Goal: Transaction & Acquisition: Purchase product/service

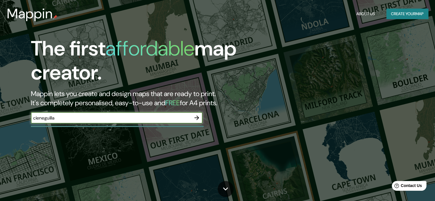
type input "cieneguilla"
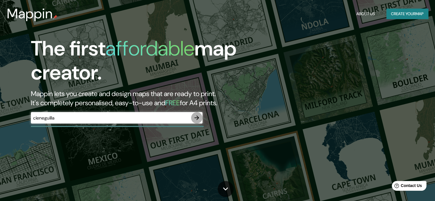
click at [196, 117] on icon "button" at bounding box center [196, 117] width 7 height 7
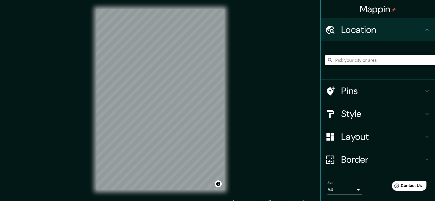
click at [347, 91] on h4 "Pins" at bounding box center [382, 90] width 82 height 11
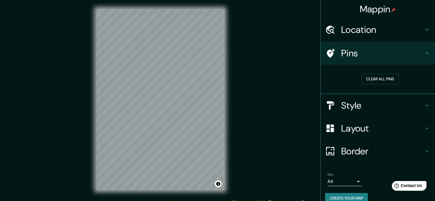
click at [423, 54] on icon at bounding box center [426, 53] width 7 height 7
click at [423, 52] on icon at bounding box center [426, 53] width 7 height 7
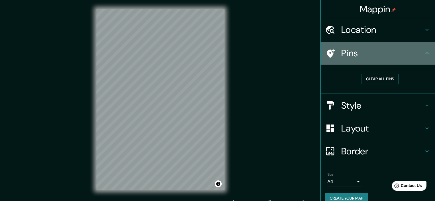
click at [423, 55] on icon at bounding box center [426, 53] width 7 height 7
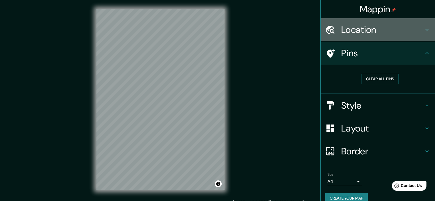
click at [420, 25] on div "Location" at bounding box center [377, 29] width 114 height 23
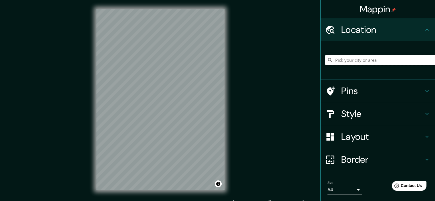
click at [393, 59] on input "Pick your city or area" at bounding box center [380, 60] width 110 height 10
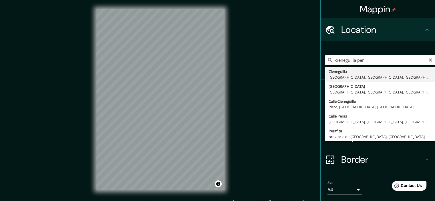
type input "Cieneguilla, [GEOGRAPHIC_DATA], [GEOGRAPHIC_DATA], [GEOGRAPHIC_DATA]"
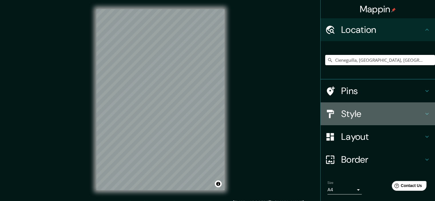
click at [344, 115] on h4 "Style" at bounding box center [382, 113] width 82 height 11
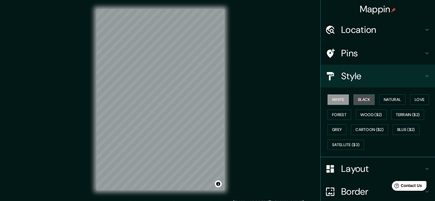
click at [359, 97] on button "Black" at bounding box center [363, 99] width 21 height 11
click at [337, 99] on button "White" at bounding box center [337, 99] width 21 height 11
click at [341, 115] on button "Forest" at bounding box center [339, 114] width 24 height 11
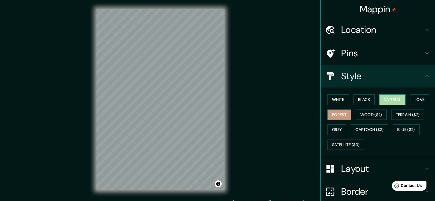
click at [391, 99] on button "Natural" at bounding box center [392, 99] width 26 height 11
click at [417, 102] on button "Love" at bounding box center [419, 99] width 19 height 11
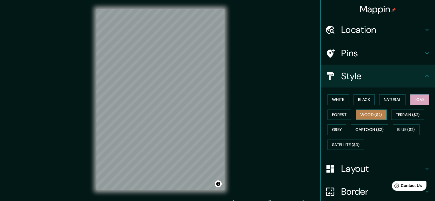
click at [367, 113] on button "Wood ($2)" at bounding box center [370, 114] width 31 height 11
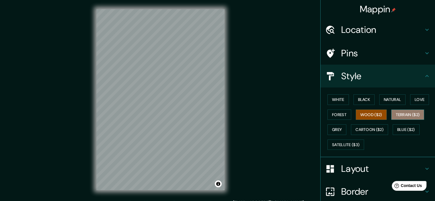
click at [398, 117] on button "Terrain ($2)" at bounding box center [407, 114] width 33 height 11
click at [394, 122] on div "White Black Natural Love Forest Wood ($2) Terrain ($2) Grey Cartoon ($2) Blue (…" at bounding box center [380, 122] width 110 height 60
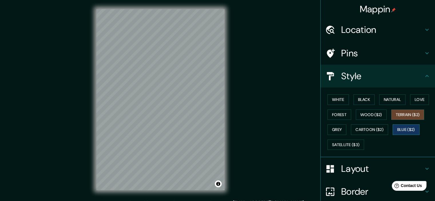
click at [394, 127] on button "Blue ($2)" at bounding box center [405, 129] width 27 height 11
click at [338, 101] on button "White" at bounding box center [337, 99] width 21 height 11
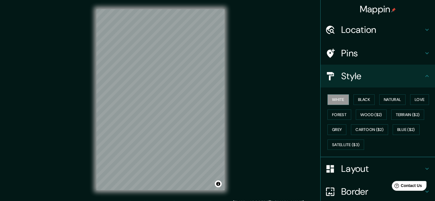
scroll to position [49, 0]
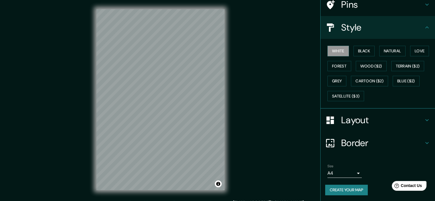
click at [345, 123] on h4 "Layout" at bounding box center [382, 119] width 82 height 11
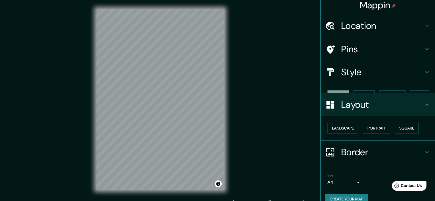
scroll to position [4, 0]
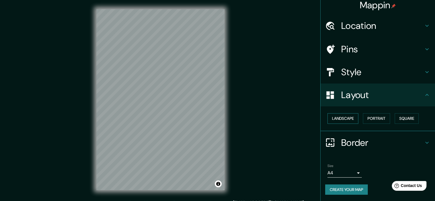
click at [350, 120] on button "Landscape" at bounding box center [342, 118] width 31 height 11
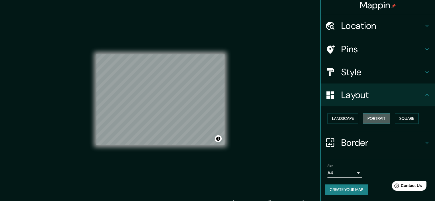
click at [375, 121] on button "Portrait" at bounding box center [376, 118] width 27 height 11
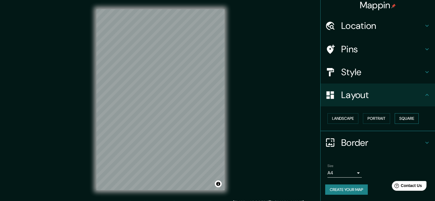
click at [397, 120] on button "Square" at bounding box center [406, 118] width 24 height 11
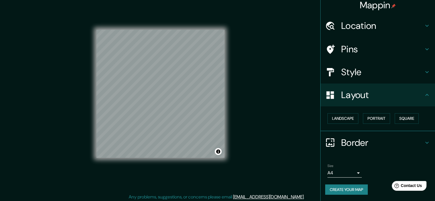
scroll to position [7, 0]
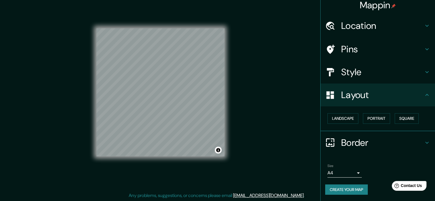
click at [350, 144] on h4 "Border" at bounding box center [382, 142] width 82 height 11
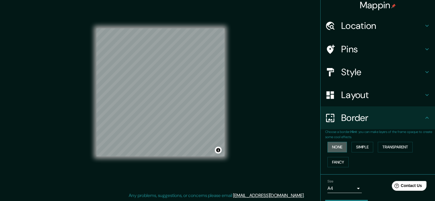
click at [340, 150] on button "None" at bounding box center [336, 147] width 19 height 11
click at [357, 147] on button "Simple" at bounding box center [362, 147] width 22 height 11
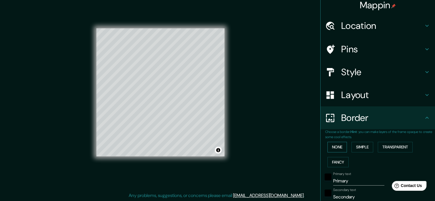
click at [339, 146] on button "None" at bounding box center [336, 147] width 19 height 11
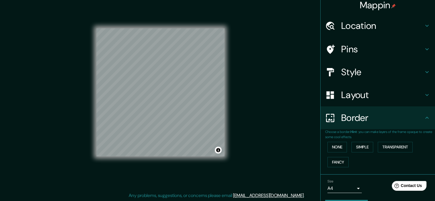
scroll to position [0, 0]
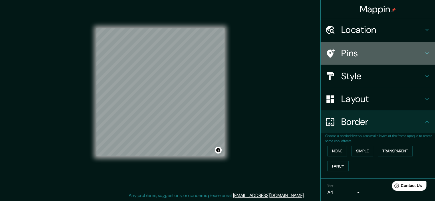
click at [419, 48] on div "Pins" at bounding box center [377, 53] width 114 height 23
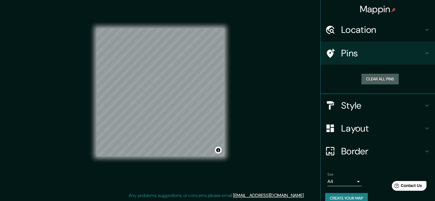
click at [380, 80] on button "Clear all pins" at bounding box center [379, 79] width 37 height 11
click at [425, 28] on icon at bounding box center [426, 29] width 7 height 7
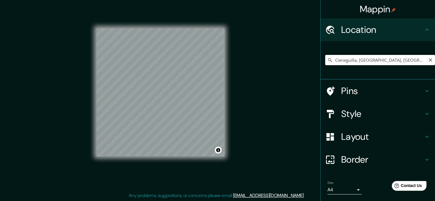
click at [417, 61] on input "Cieneguilla, [GEOGRAPHIC_DATA], [GEOGRAPHIC_DATA], [GEOGRAPHIC_DATA]" at bounding box center [380, 60] width 110 height 10
click at [422, 60] on input "Cieneguilla, [GEOGRAPHIC_DATA], [GEOGRAPHIC_DATA], [GEOGRAPHIC_DATA]" at bounding box center [380, 60] width 110 height 10
click at [428, 60] on icon "Clear" at bounding box center [429, 59] width 3 height 3
click at [413, 59] on input "Pick your city or area" at bounding box center [380, 60] width 110 height 10
type input "Cieneguilla, [GEOGRAPHIC_DATA], [GEOGRAPHIC_DATA], [GEOGRAPHIC_DATA]"
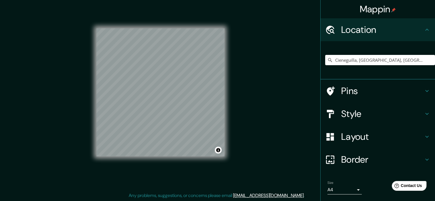
click at [355, 140] on h4 "Layout" at bounding box center [382, 136] width 82 height 11
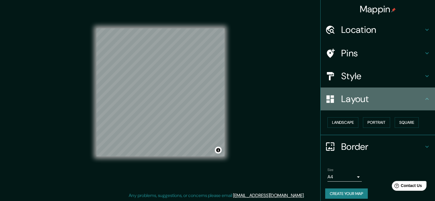
click at [357, 103] on h4 "Layout" at bounding box center [382, 98] width 82 height 11
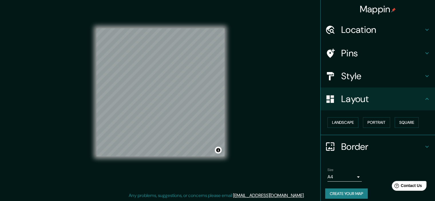
click at [353, 177] on body "Mappin Location [GEOGRAPHIC_DATA], [GEOGRAPHIC_DATA], [GEOGRAPHIC_DATA], [GEOGR…" at bounding box center [217, 93] width 435 height 201
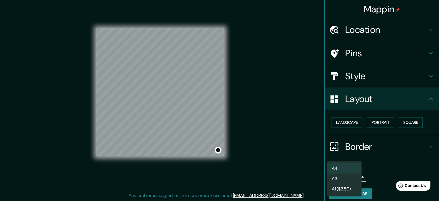
click at [355, 177] on li "A3" at bounding box center [344, 178] width 34 height 10
type input "a4"
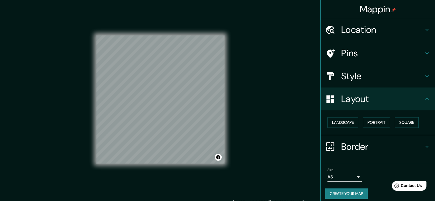
click at [377, 49] on h4 "Pins" at bounding box center [382, 52] width 82 height 11
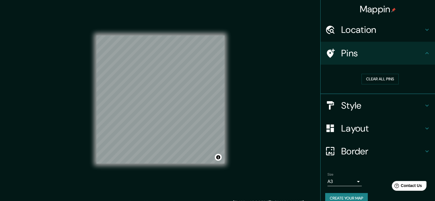
click at [377, 49] on h4 "Pins" at bounding box center [382, 52] width 82 height 11
click at [425, 105] on icon at bounding box center [426, 105] width 7 height 7
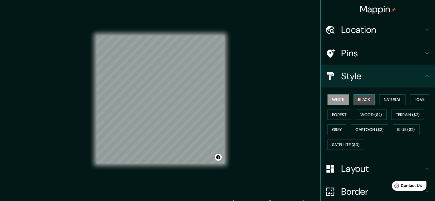
click at [357, 100] on button "Black" at bounding box center [363, 99] width 21 height 11
click at [344, 99] on button "White" at bounding box center [337, 99] width 21 height 11
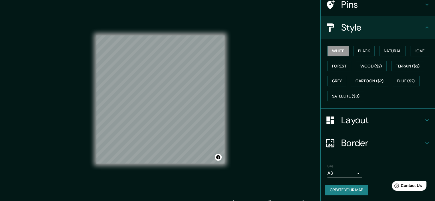
scroll to position [7, 0]
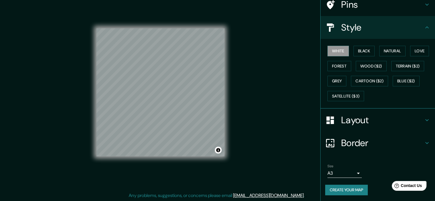
click at [357, 191] on button "Create your map" at bounding box center [346, 190] width 43 height 11
